Goal: Check status

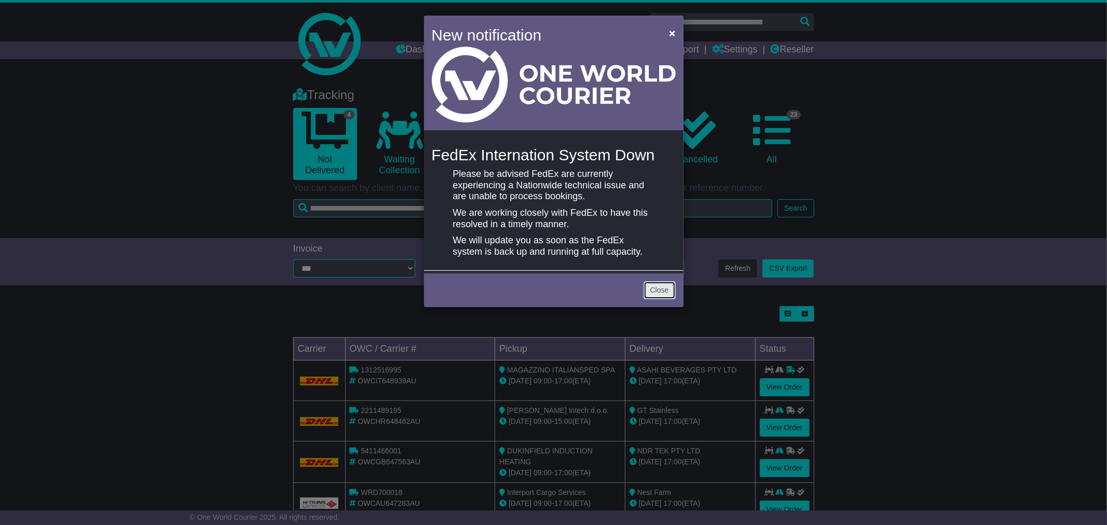
click at [660, 298] on link "Close" at bounding box center [660, 290] width 32 height 18
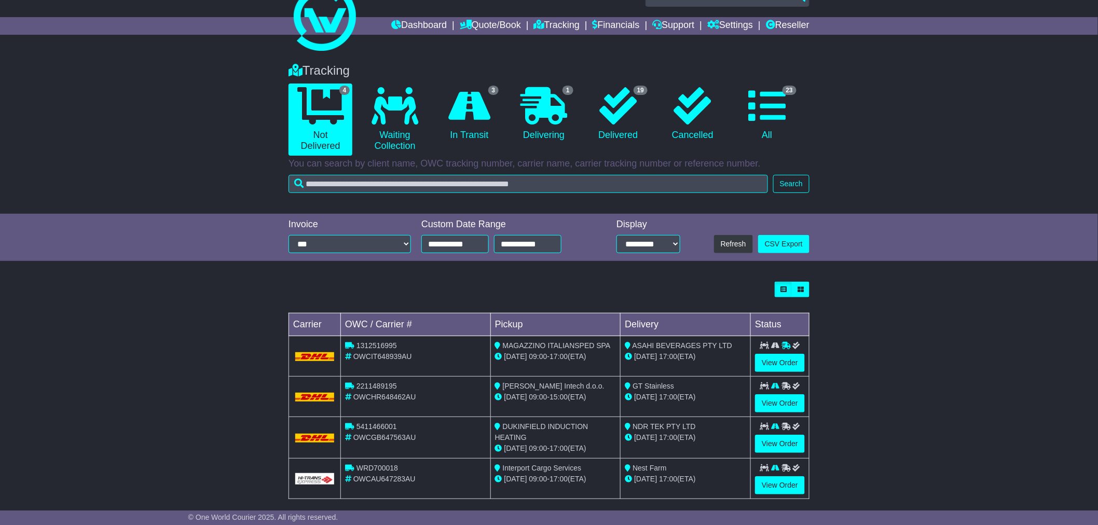
scroll to position [35, 0]
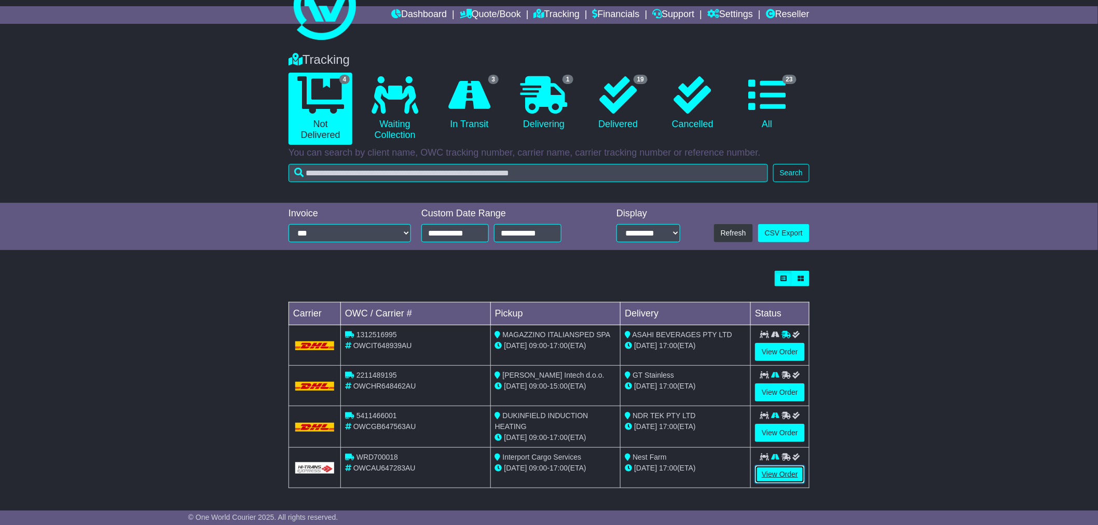
click at [767, 475] on link "View Order" at bounding box center [780, 475] width 50 height 18
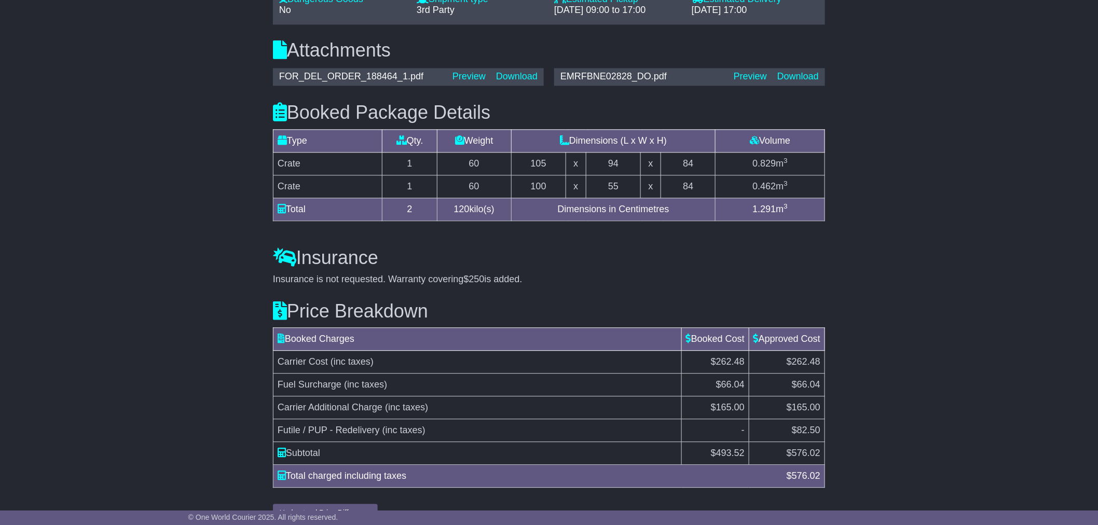
scroll to position [941, 0]
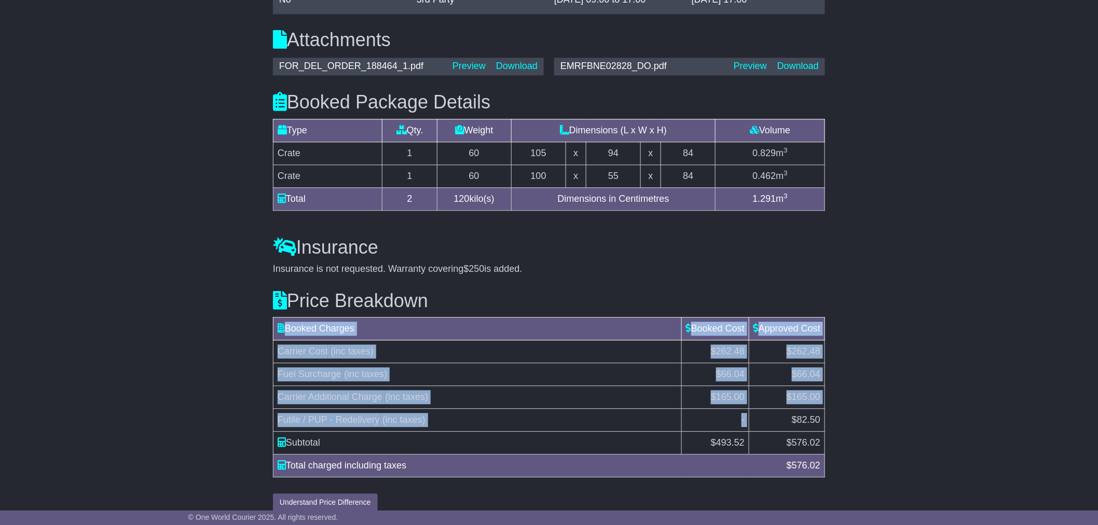
drag, startPoint x: 792, startPoint y: 404, endPoint x: 842, endPoint y: 407, distance: 50.0
click at [799, 415] on span "$82.50" at bounding box center [806, 420] width 29 height 10
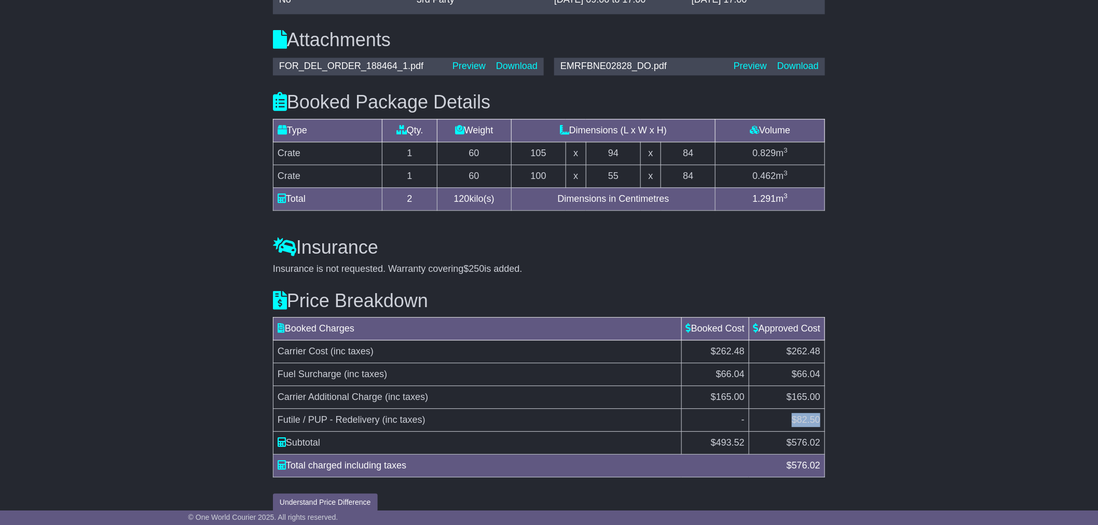
drag, startPoint x: 789, startPoint y: 405, endPoint x: 821, endPoint y: 409, distance: 31.4
click at [821, 409] on td "$82.50" at bounding box center [787, 420] width 76 height 23
copy span "$82.50"
